Goal: Task Accomplishment & Management: Use online tool/utility

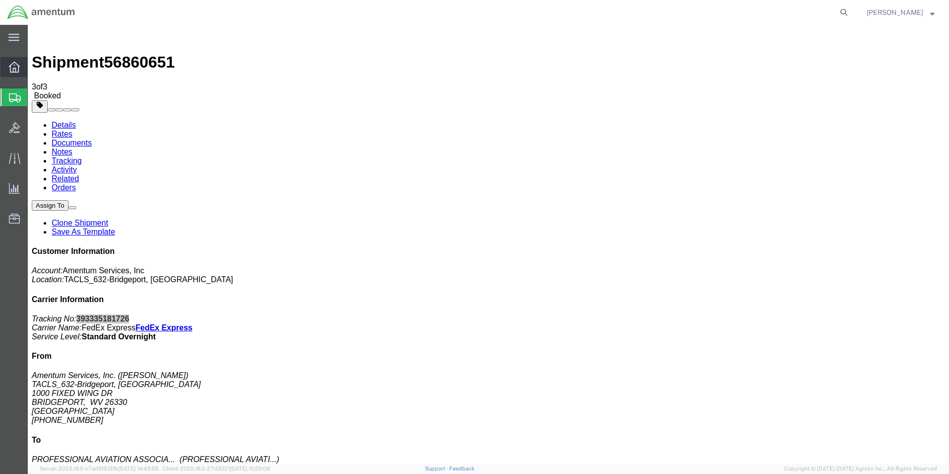
click at [16, 71] on icon at bounding box center [14, 67] width 11 height 11
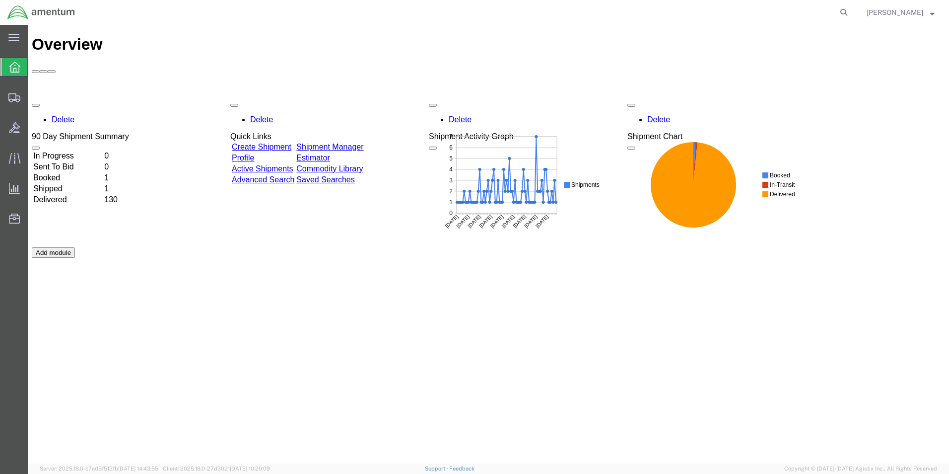
click at [348, 142] on link "Shipment Manager" at bounding box center [329, 146] width 67 height 8
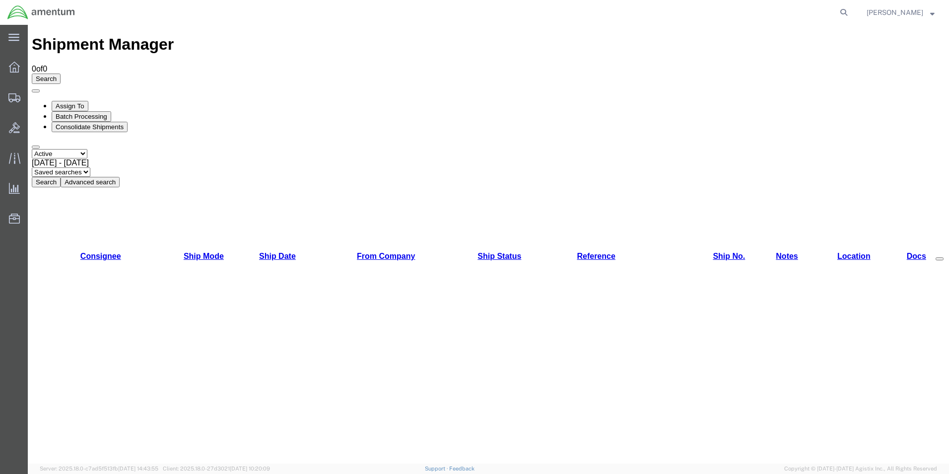
click at [87, 149] on select "Select status Active All Shipments Approved Booked Canceled Delivered Denied Ne…" at bounding box center [60, 153] width 56 height 9
select select "ALL"
click at [32, 149] on select "Select status Active All Shipments Approved Booked Canceled Delivered Denied Ne…" at bounding box center [60, 153] width 56 height 9
click at [61, 177] on button "Search" at bounding box center [46, 182] width 29 height 10
click at [87, 149] on select "Select status Active All Shipments Approved Booked Canceled Delivered Denied Ne…" at bounding box center [60, 153] width 56 height 9
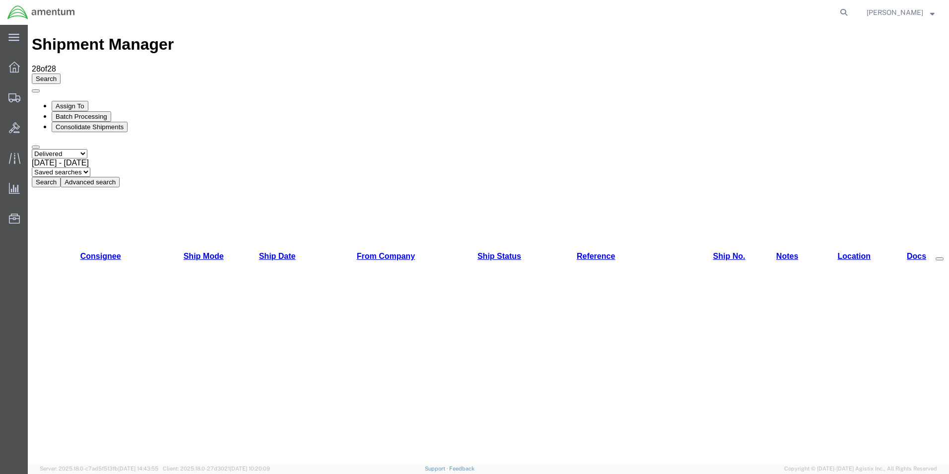
click at [32, 149] on select "Select status Active All Shipments Approved Booked Canceled Delivered Denied Ne…" at bounding box center [60, 153] width 56 height 9
click at [87, 149] on select "Select status Active All Shipments Approved Booked Canceled Delivered Denied Ne…" at bounding box center [60, 153] width 56 height 9
click at [32, 149] on select "Select status Active All Shipments Approved Booked Canceled Delivered Denied Ne…" at bounding box center [60, 153] width 56 height 9
click at [87, 149] on select "Select status Active All Shipments Approved Booked Canceled Delivered Denied Ne…" at bounding box center [60, 153] width 56 height 9
select select "RECENTACTIVE"
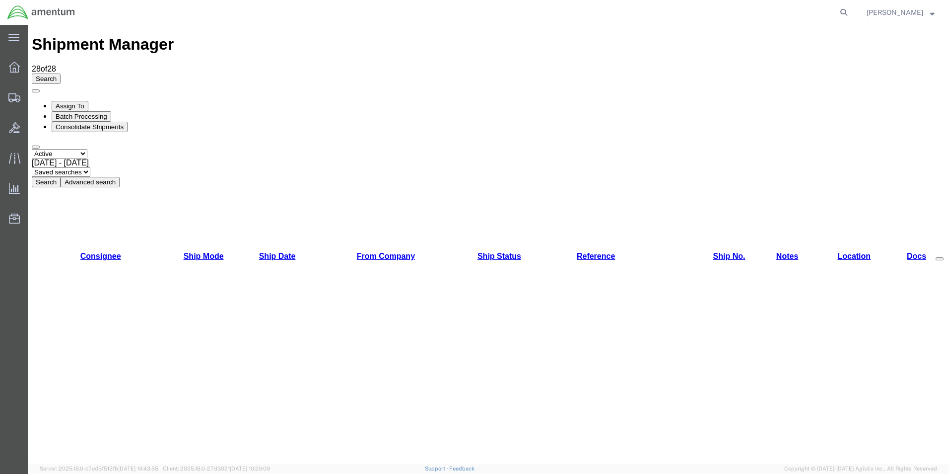
click at [32, 149] on select "Select status Active All Shipments Approved Booked Canceled Delivered Denied Ne…" at bounding box center [60, 153] width 56 height 9
click at [84, 149] on select "Select status Active All Shipments Approved Booked Canceled Delivered Denied Ne…" at bounding box center [60, 153] width 56 height 9
click at [32, 149] on select "Select status Active All Shipments Approved Booked Canceled Delivered Denied Ne…" at bounding box center [60, 153] width 56 height 9
click at [87, 149] on select "Select status Active All Shipments Approved Booked Canceled Delivered Denied Ne…" at bounding box center [60, 153] width 56 height 9
click at [32, 149] on select "Select status Active All Shipments Approved Booked Canceled Delivered Denied Ne…" at bounding box center [60, 153] width 56 height 9
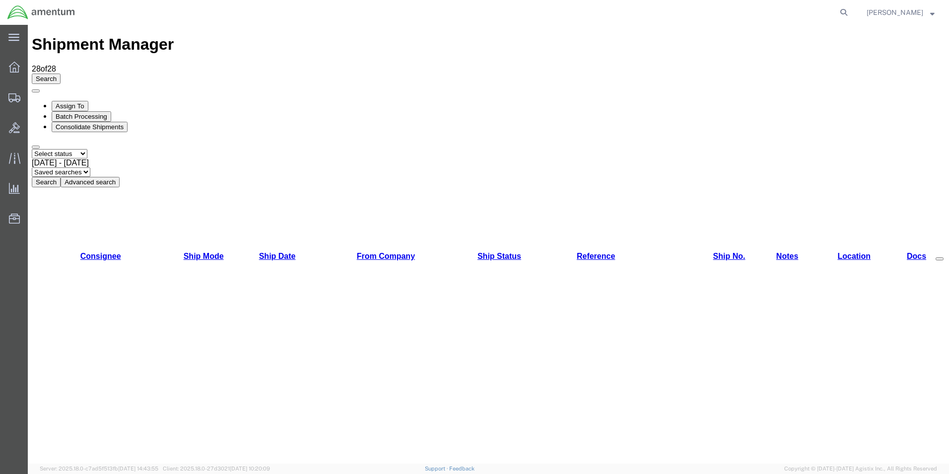
click at [87, 149] on select "Select status Active All Shipments Approved Booked Canceled Delivered Denied Ne…" at bounding box center [60, 153] width 56 height 9
select select "ALL"
click at [32, 149] on select "Select status Active All Shipments Approved Booked Canceled Delivered Denied Ne…" at bounding box center [60, 153] width 56 height 9
click at [61, 177] on button "Search" at bounding box center [46, 182] width 29 height 10
click at [90, 167] on select "Saved searches" at bounding box center [61, 171] width 59 height 9
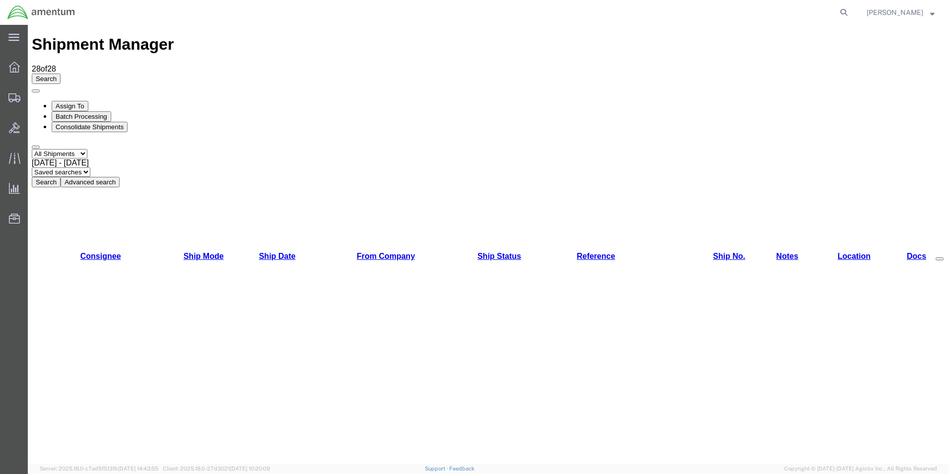
drag, startPoint x: 417, startPoint y: 63, endPoint x: 412, endPoint y: 66, distance: 6.7
click at [417, 149] on div "Select status Active All Shipments Approved Booked Canceled Delivered Denied Ne…" at bounding box center [488, 168] width 913 height 38
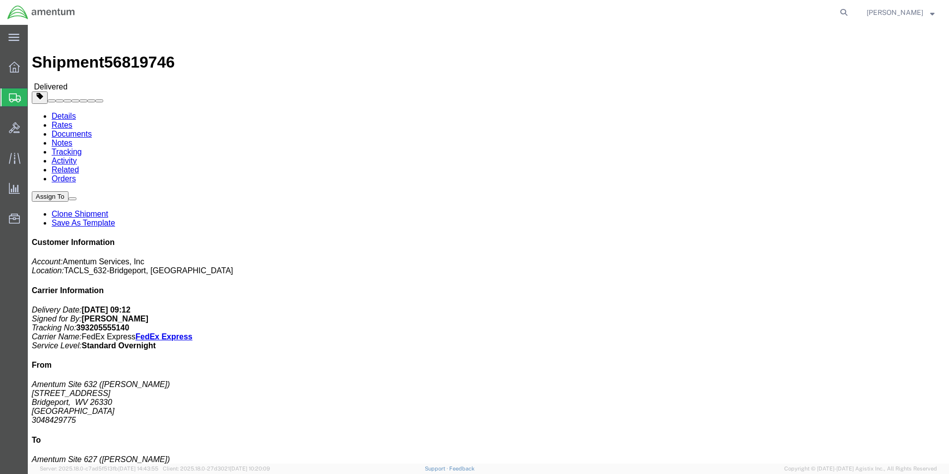
click button
click link "Clone Shipment"
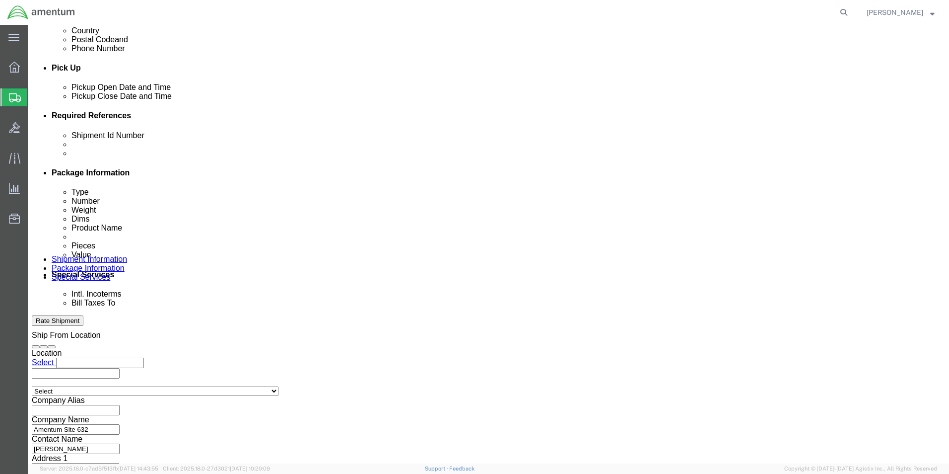
scroll to position [414, 0]
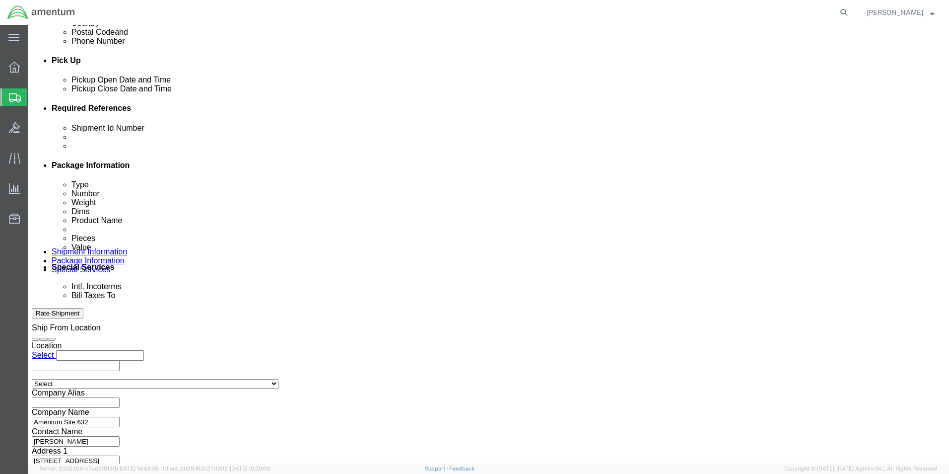
click button "Continue"
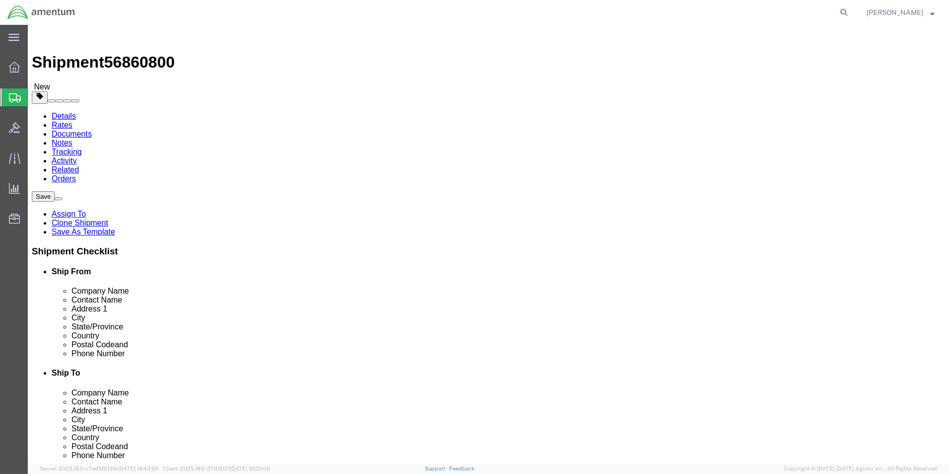
click span "button"
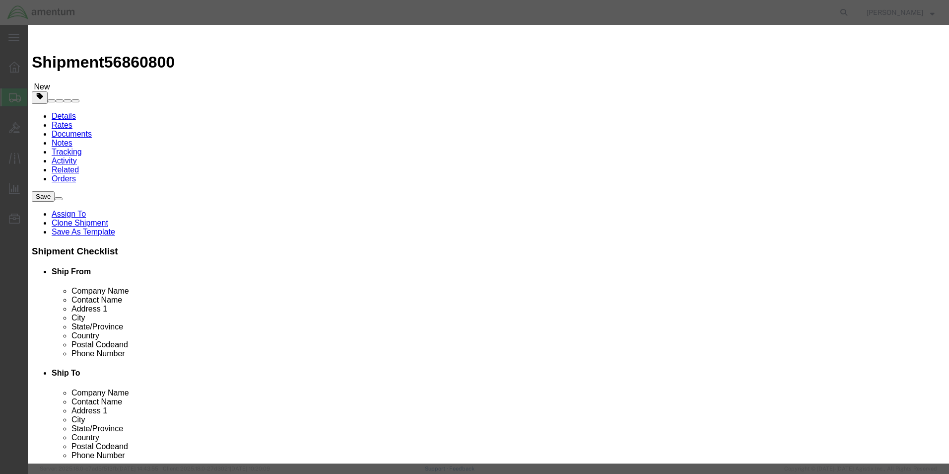
click button "Yes"
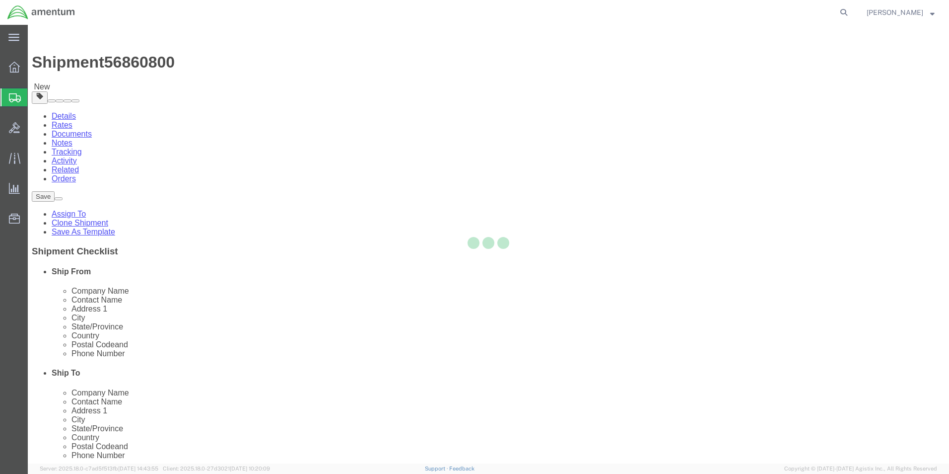
select select "CBOX"
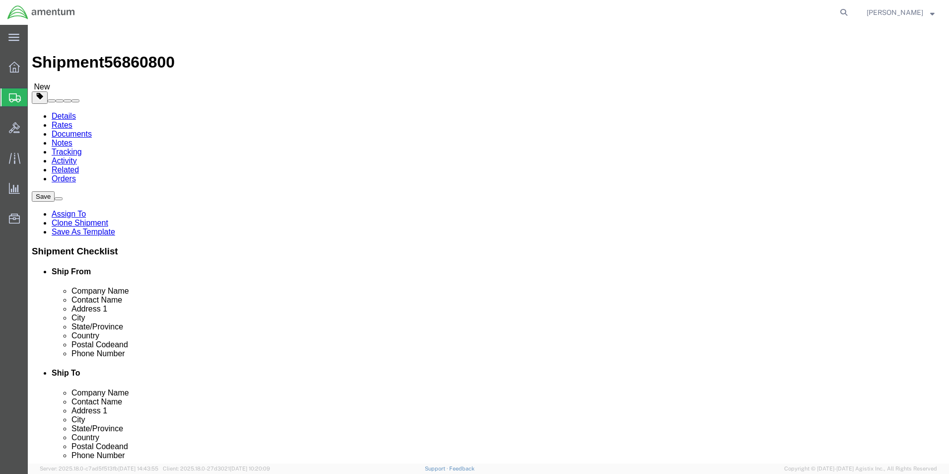
drag, startPoint x: 161, startPoint y: 215, endPoint x: 101, endPoint y: 220, distance: 60.3
click div "Package Type Select Bale(s) Basket(s) Bolt(s) Bottle(s) Buckets Bulk Bundle(s) …"
type input "8"
type input "6"
type input "5"
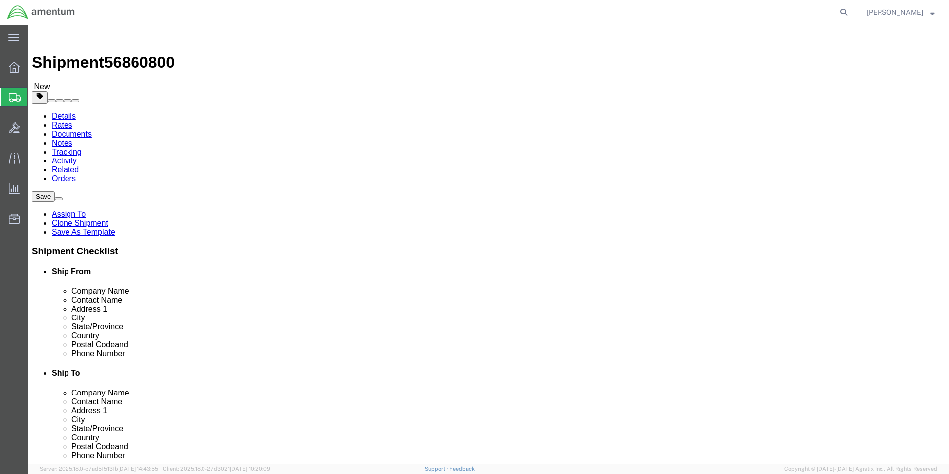
drag, startPoint x: 161, startPoint y: 234, endPoint x: 107, endPoint y: 238, distance: 53.8
click div "Package Type Select Bale(s) Basket(s) Bolt(s) Bottle(s) Buckets Bulk Bundle(s) …"
type input "3"
click button "Continue"
click button "Rate Shipment"
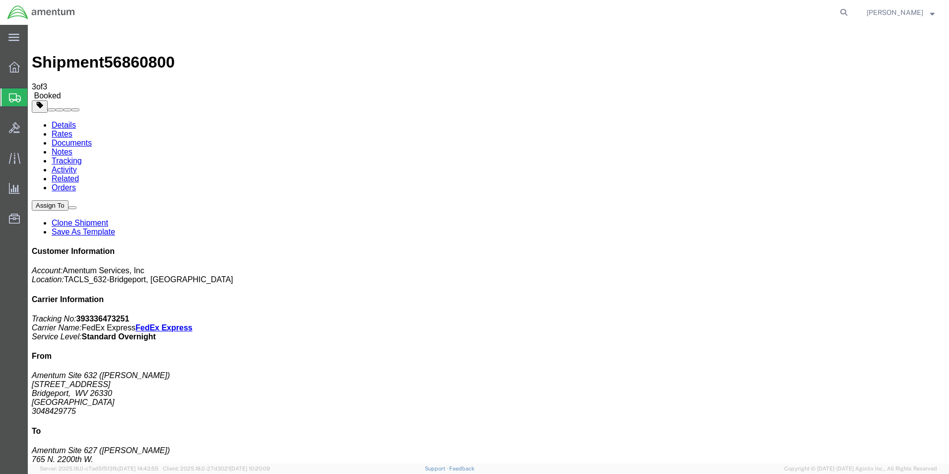
drag, startPoint x: 113, startPoint y: 174, endPoint x: 245, endPoint y: 175, distance: 132.5
